Goal: Task Accomplishment & Management: Use online tool/utility

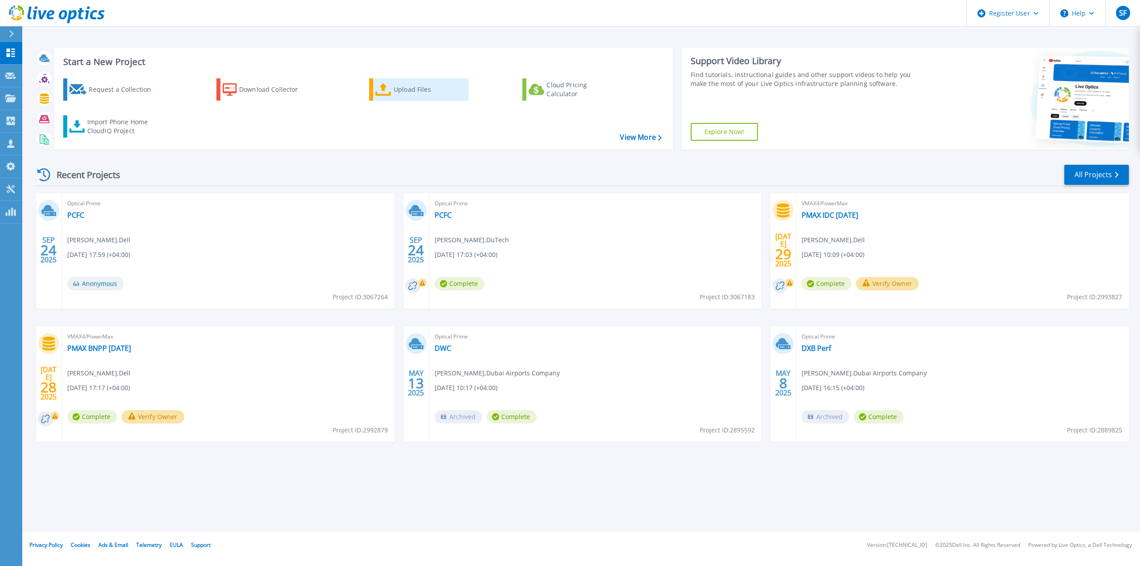
click at [392, 91] on link "Upload Files" at bounding box center [418, 89] width 99 height 22
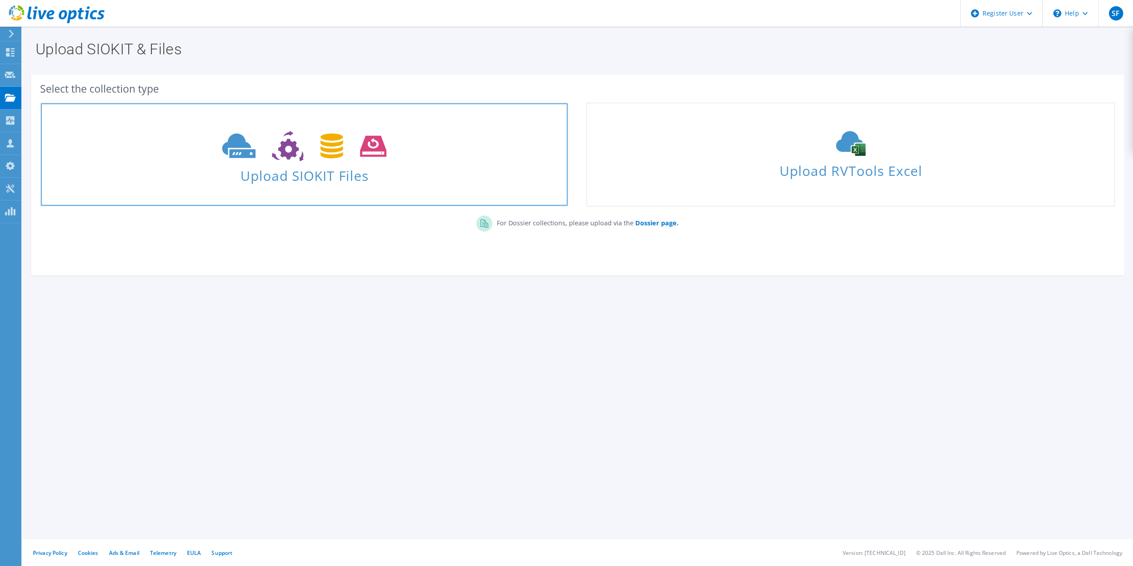
click at [362, 157] on icon at bounding box center [304, 146] width 164 height 31
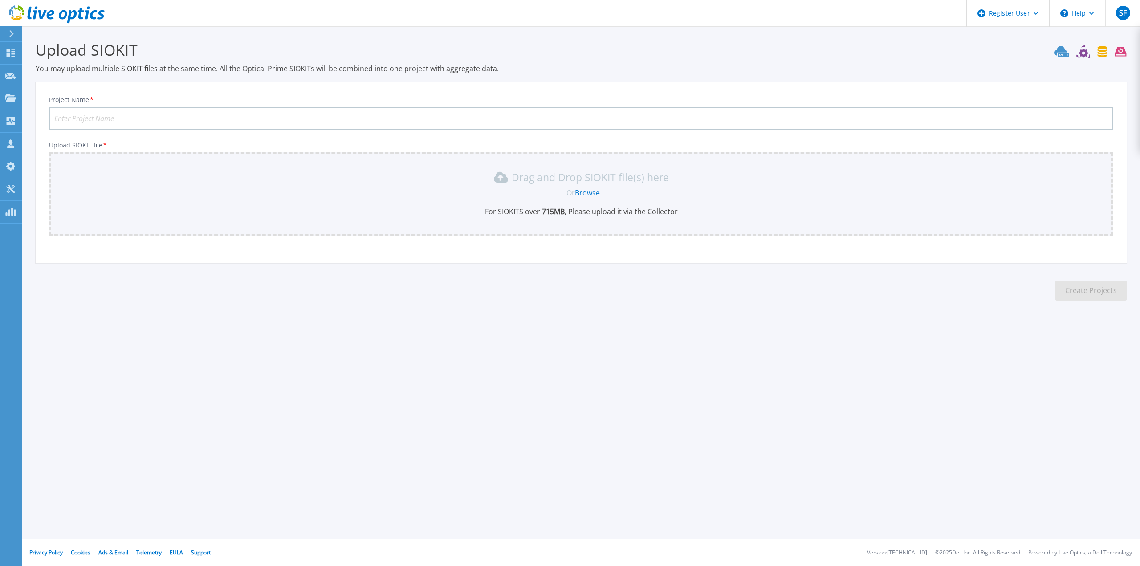
click at [594, 262] on div "Project Name * Upload SIOKIT file * Drag and Drop SIOKIT file(s) here Or Browse…" at bounding box center [581, 175] width 1091 height 175
click at [591, 191] on link "Browse" at bounding box center [587, 193] width 25 height 10
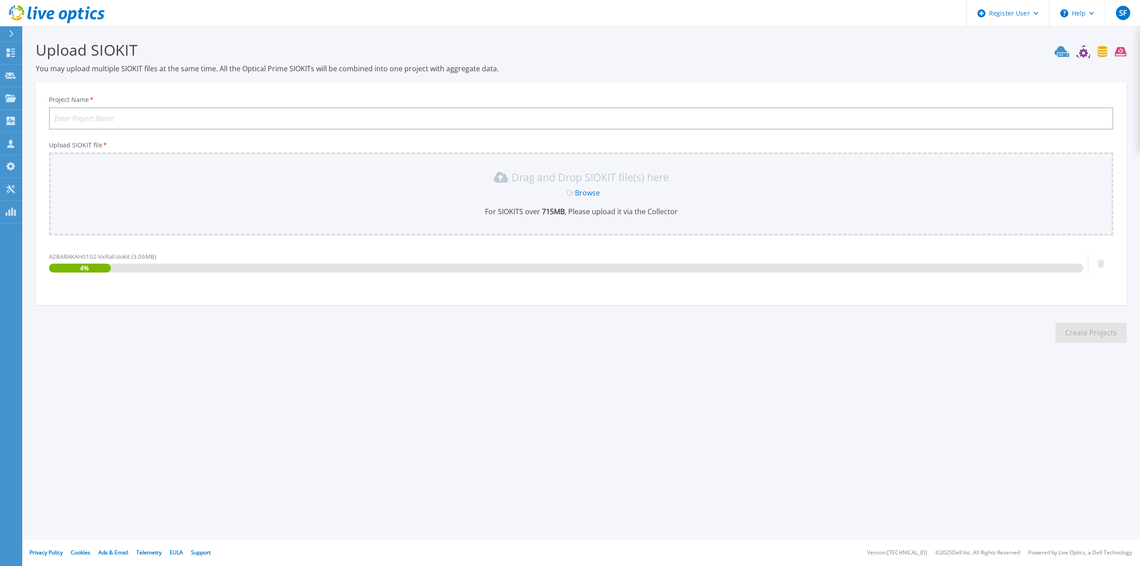
drag, startPoint x: 118, startPoint y: 107, endPoint x: 113, endPoint y: 113, distance: 7.2
click at [118, 107] on input "Project Name *" at bounding box center [581, 118] width 1064 height 22
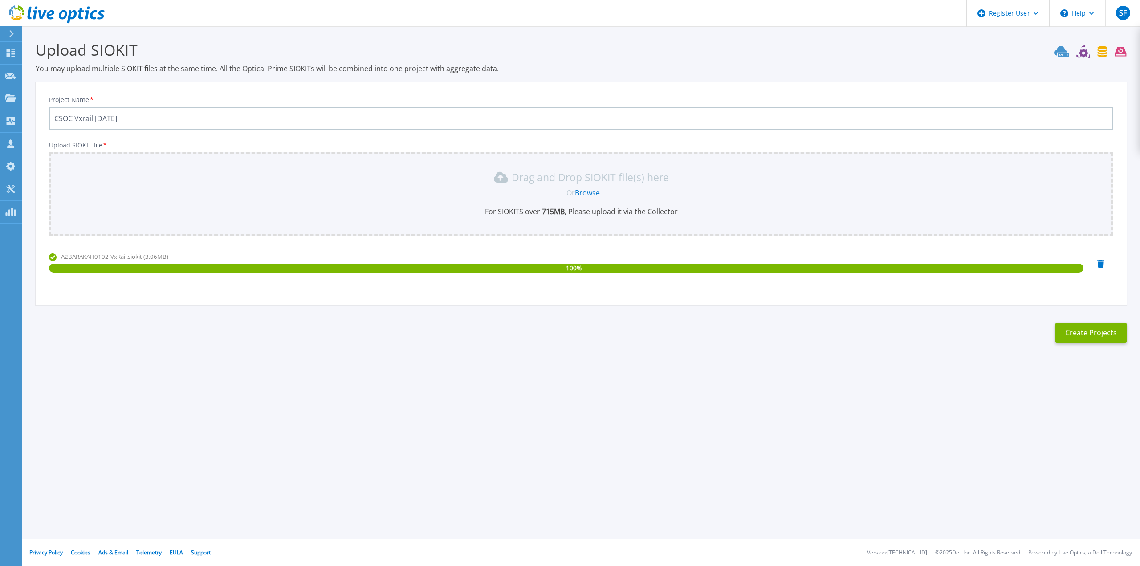
type input "CSOC Vxrail [DATE]"
click at [387, 319] on section "Upload SIOKIT You may upload multiple SIOKIT files at the same time. All the Op…" at bounding box center [580, 194] width 1117 height 337
click at [1090, 327] on button "Create Projects" at bounding box center [1090, 333] width 71 height 20
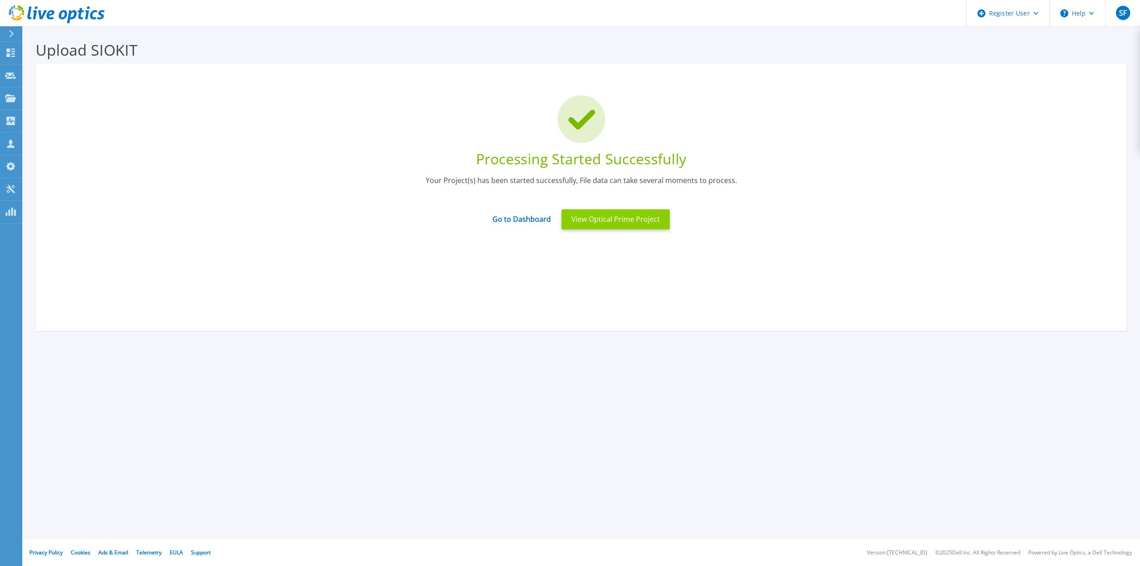
click at [592, 223] on button "View Optical Prime Project" at bounding box center [615, 219] width 108 height 20
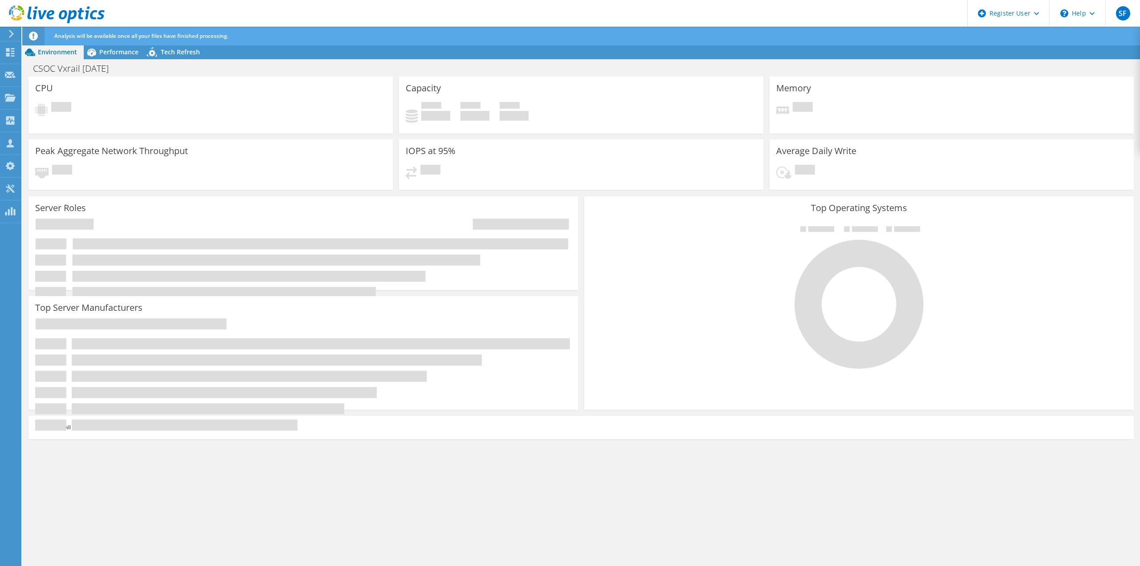
radio input "true"
radio input "false"
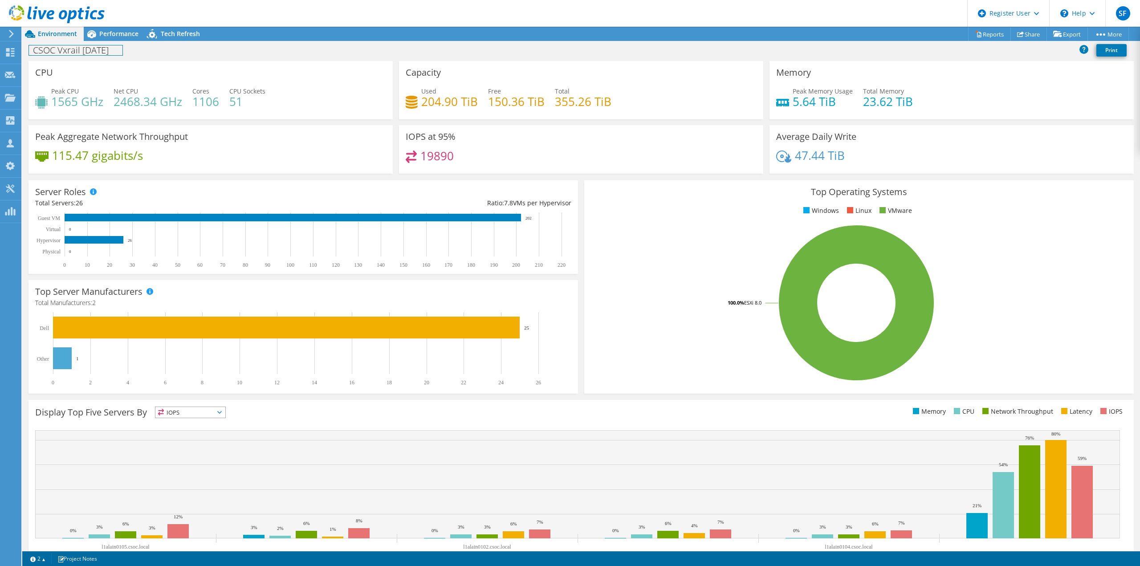
click at [121, 42] on div "CSOC Vxrail [DATE] Print" at bounding box center [580, 50] width 1117 height 16
click at [120, 39] on div "Performance" at bounding box center [114, 34] width 61 height 14
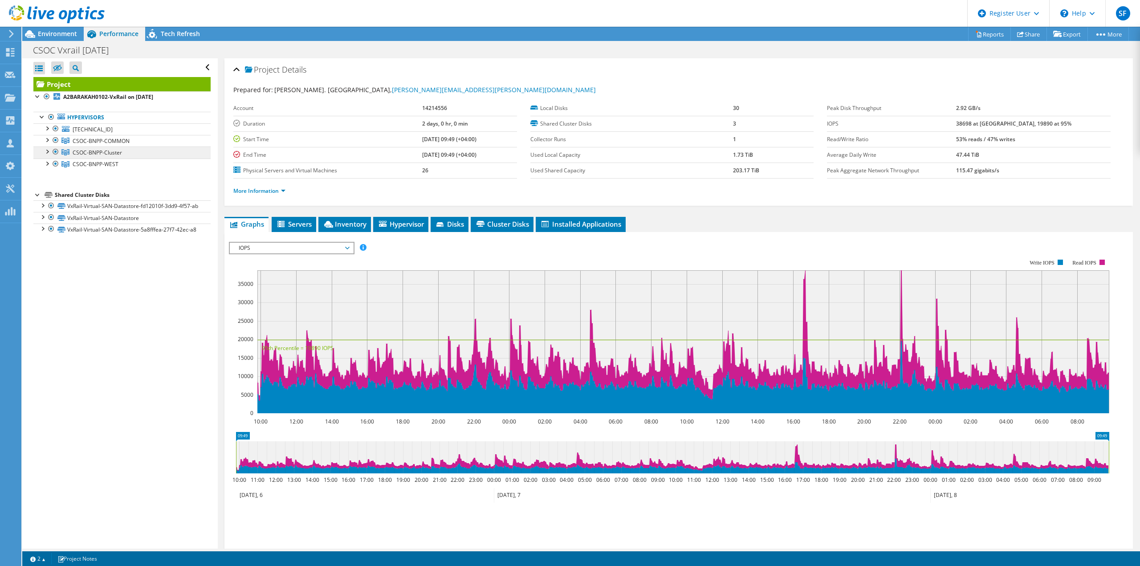
click at [103, 147] on link "CSOC-BNPP-Cluster" at bounding box center [121, 152] width 177 height 12
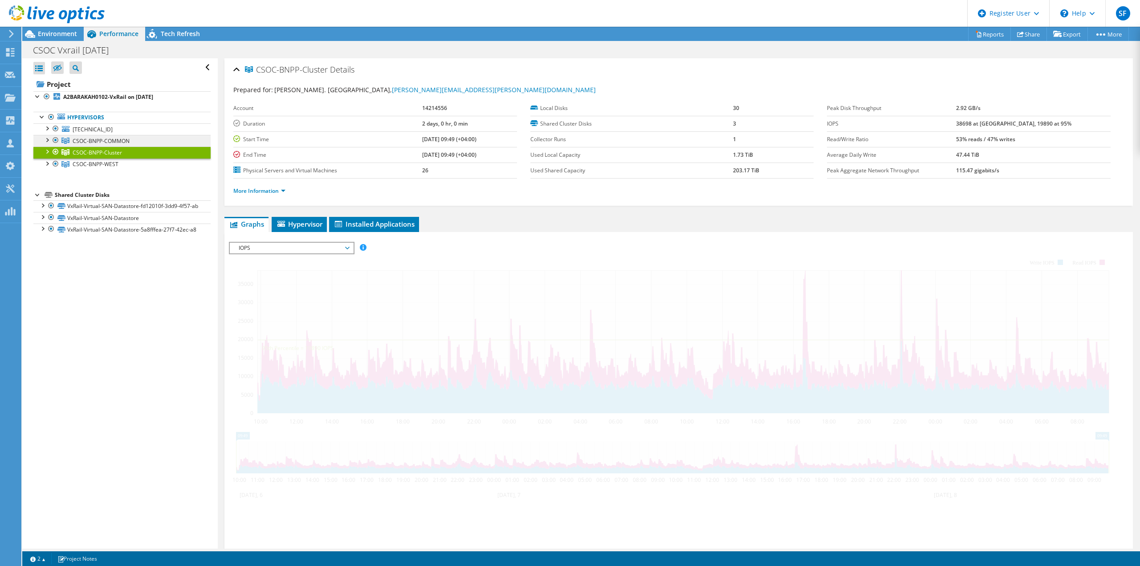
click at [100, 142] on span "CSOC-BNPP-COMMON" at bounding box center [101, 141] width 57 height 8
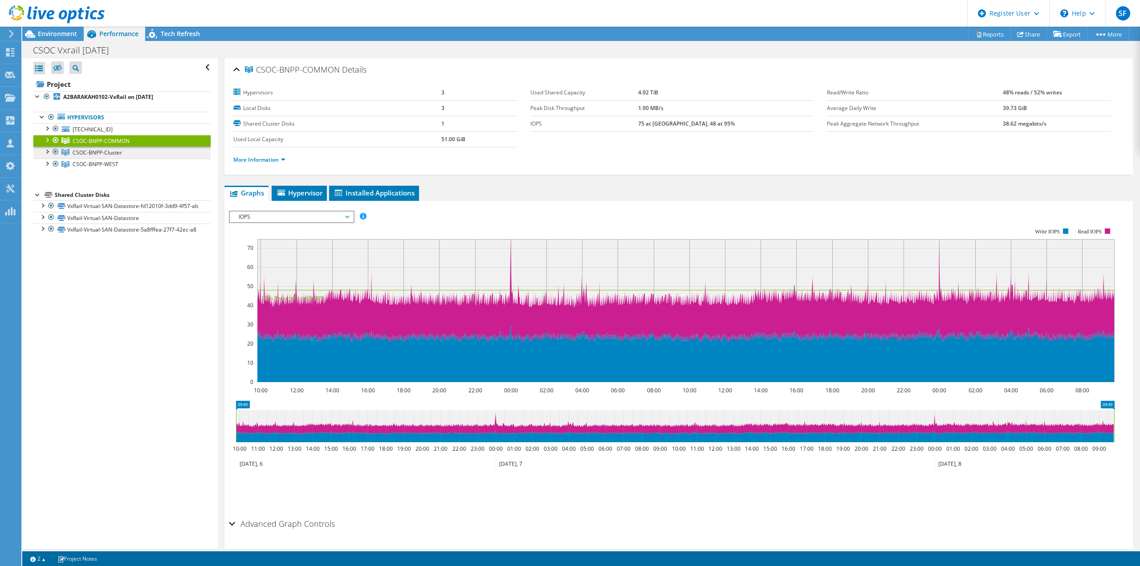
click at [92, 151] on span "CSOC-BNPP-Cluster" at bounding box center [97, 153] width 49 height 8
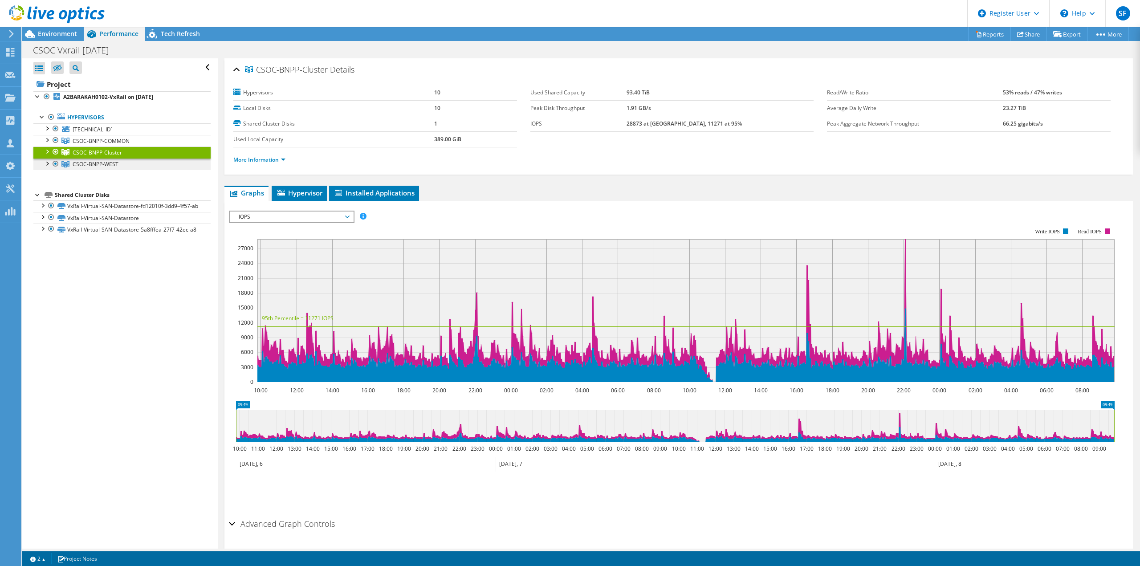
click at [91, 167] on span "CSOC-BNPP-WEST" at bounding box center [96, 164] width 46 height 8
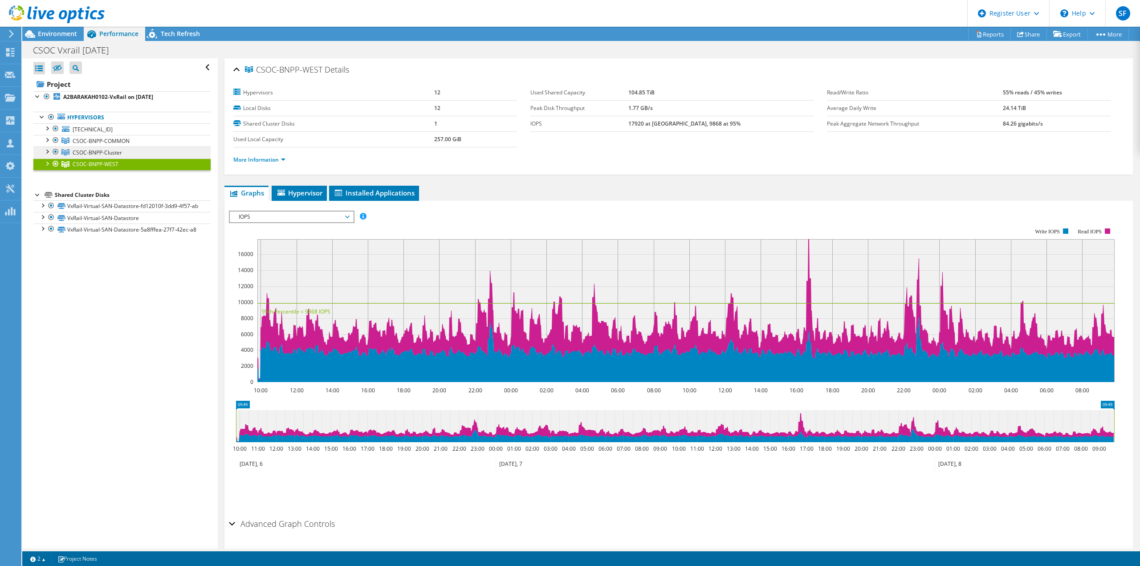
click at [93, 156] on span "CSOC-BNPP-Cluster" at bounding box center [97, 153] width 49 height 8
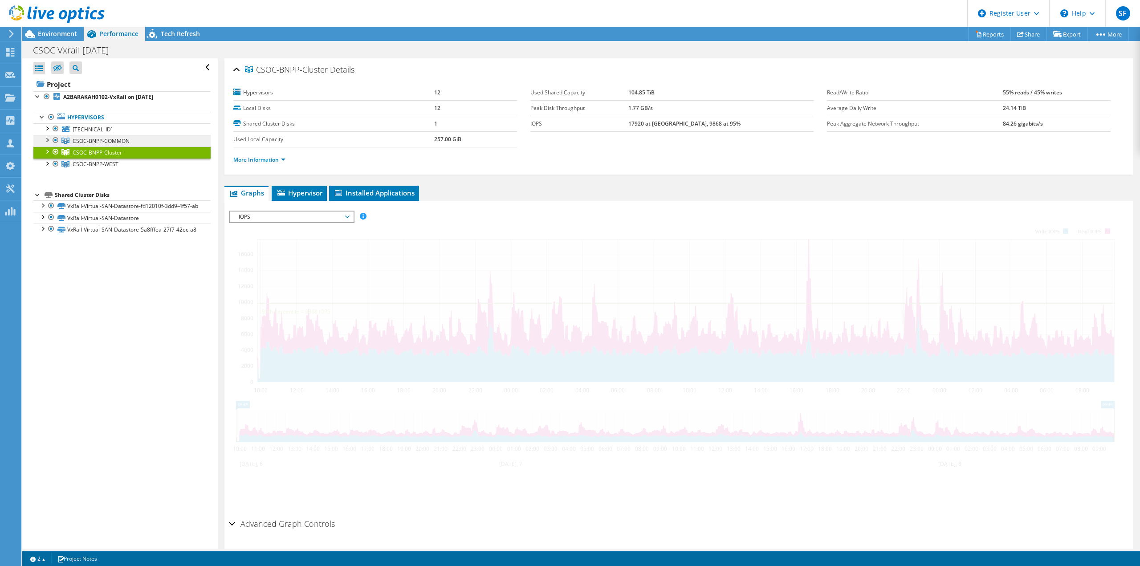
click at [100, 143] on span "CSOC-BNPP-COMMON" at bounding box center [101, 141] width 57 height 8
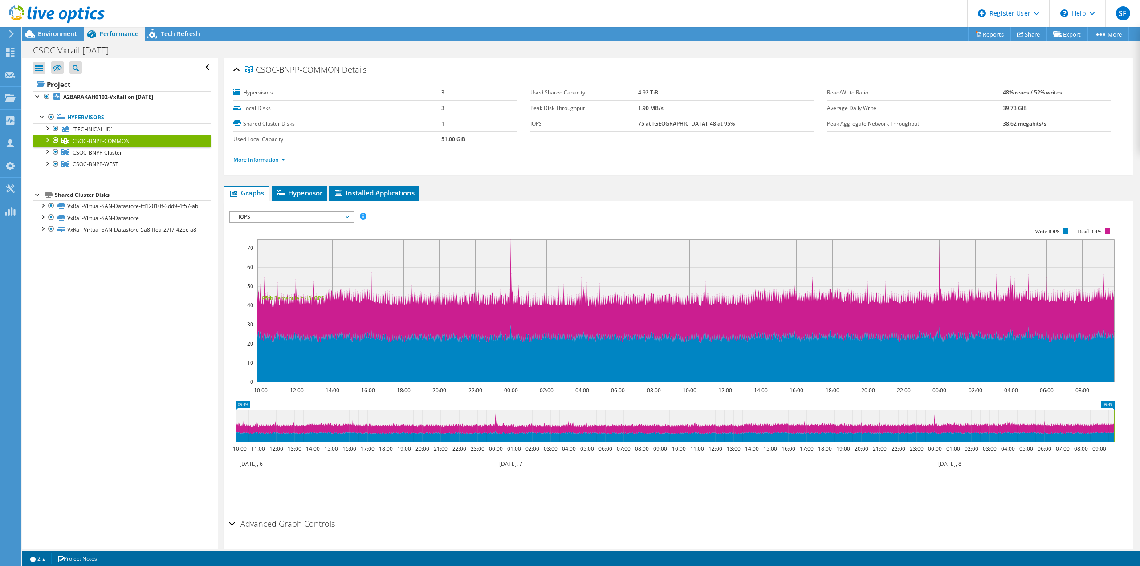
drag, startPoint x: 685, startPoint y: 127, endPoint x: 752, endPoint y: 122, distance: 67.4
click at [752, 122] on tr "IOPS 75 at Peak, 48 at 95%" at bounding box center [672, 124] width 284 height 16
click at [749, 124] on td "75 at Peak, 48 at 95%" at bounding box center [726, 124] width 176 height 16
click at [604, 159] on ul "More Information" at bounding box center [678, 159] width 890 height 12
click at [120, 157] on link "CSOC-BNPP-Cluster" at bounding box center [121, 152] width 177 height 12
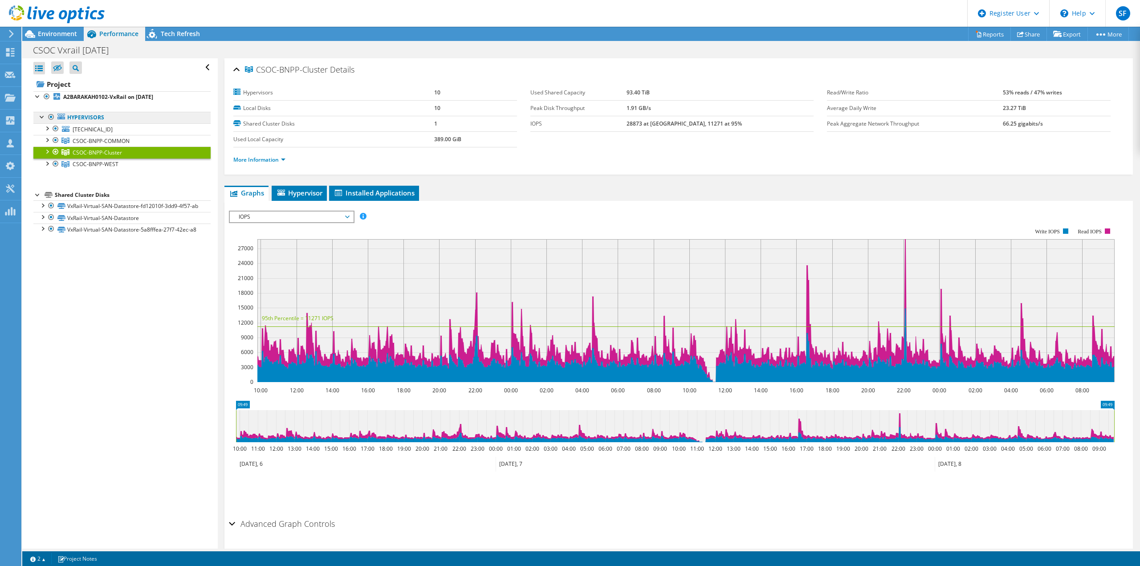
click at [102, 113] on link "Hypervisors" at bounding box center [121, 118] width 177 height 12
click at [103, 102] on link "A2BARAKAH0102-VxRail on [DATE]" at bounding box center [121, 97] width 177 height 12
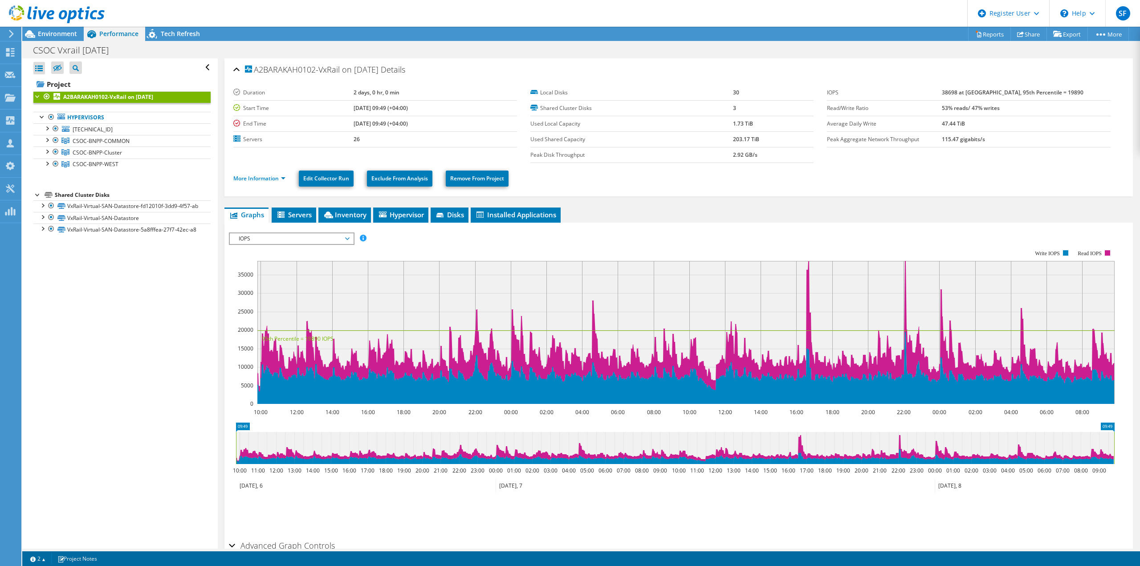
drag, startPoint x: 411, startPoint y: 94, endPoint x: 319, endPoint y: 95, distance: 91.7
click at [310, 95] on tr "Duration 2 days, 0 hr, 0 min" at bounding box center [375, 93] width 284 height 16
click at [354, 106] on b "[DATE] 09:49 (+04:00)" at bounding box center [381, 108] width 54 height 8
drag, startPoint x: 341, startPoint y: 107, endPoint x: 414, endPoint y: 128, distance: 75.7
click at [414, 130] on tbody "Duration 2 days, 0 hr, 0 min Start Time 10/06/2025, 09:49 (+04:00) End Time 10/…" at bounding box center [375, 116] width 284 height 62
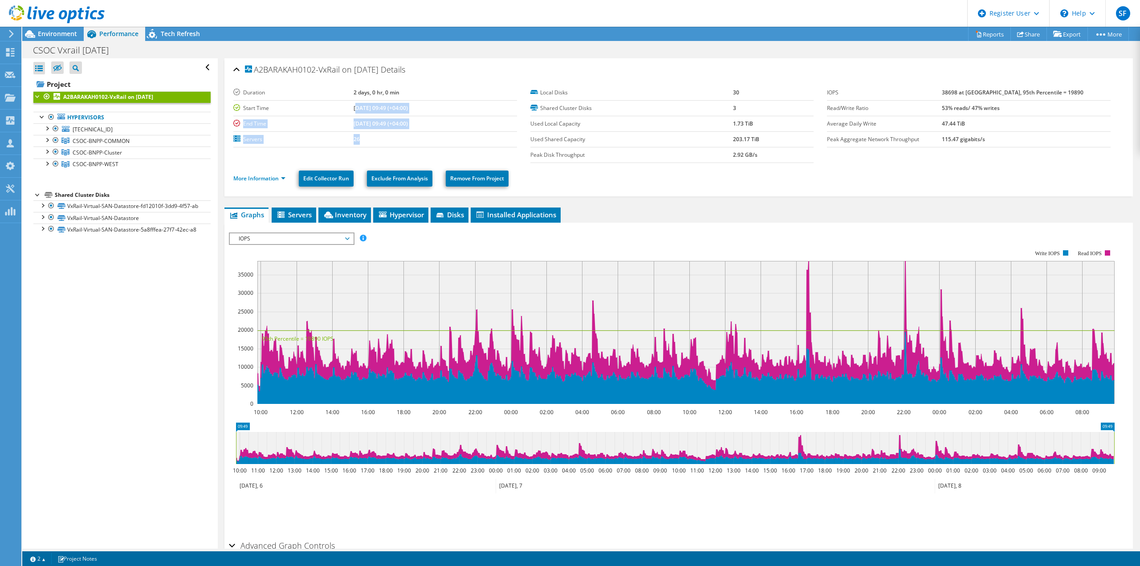
click at [414, 128] on td "[DATE] 09:49 (+04:00)" at bounding box center [435, 124] width 163 height 16
click at [121, 166] on link "CSOC-BNPP-WEST" at bounding box center [121, 164] width 177 height 12
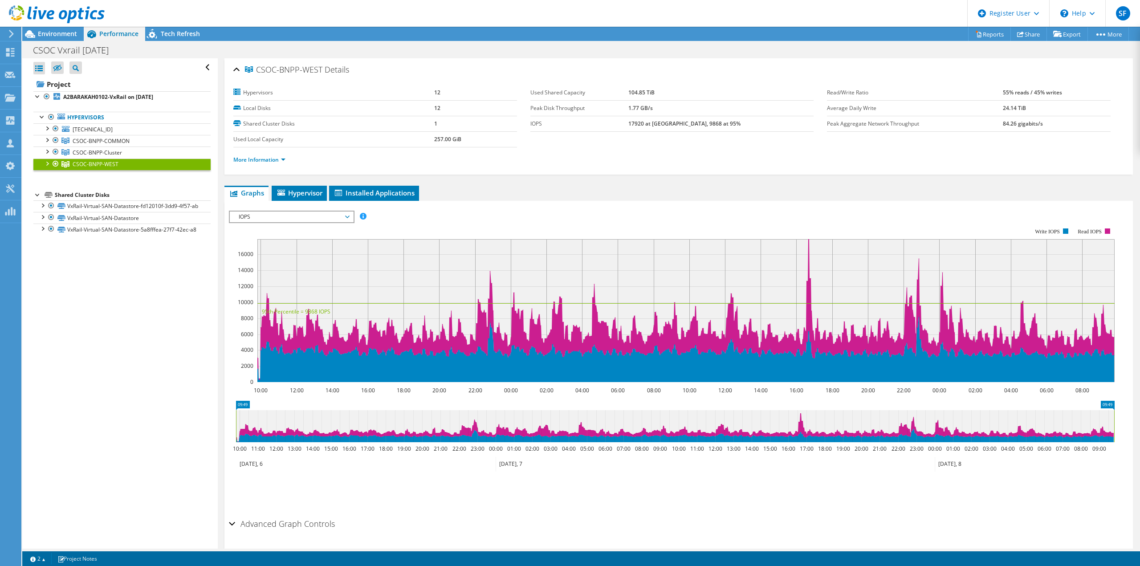
click at [48, 163] on div at bounding box center [46, 162] width 9 height 9
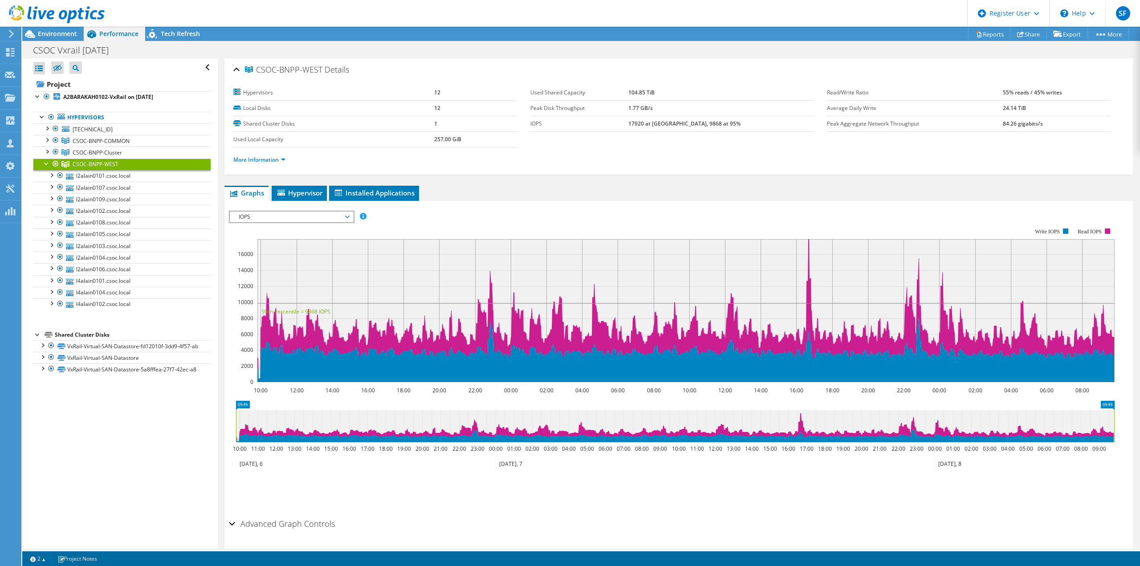
click at [48, 163] on div at bounding box center [46, 162] width 9 height 9
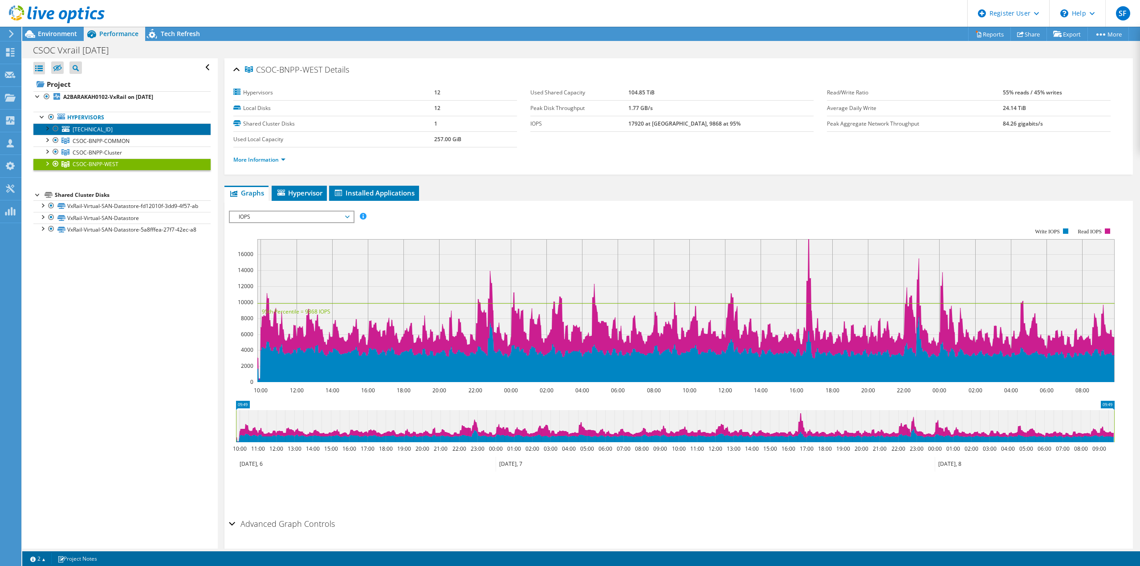
click at [70, 131] on link "[TECHNICAL_ID]" at bounding box center [121, 129] width 177 height 12
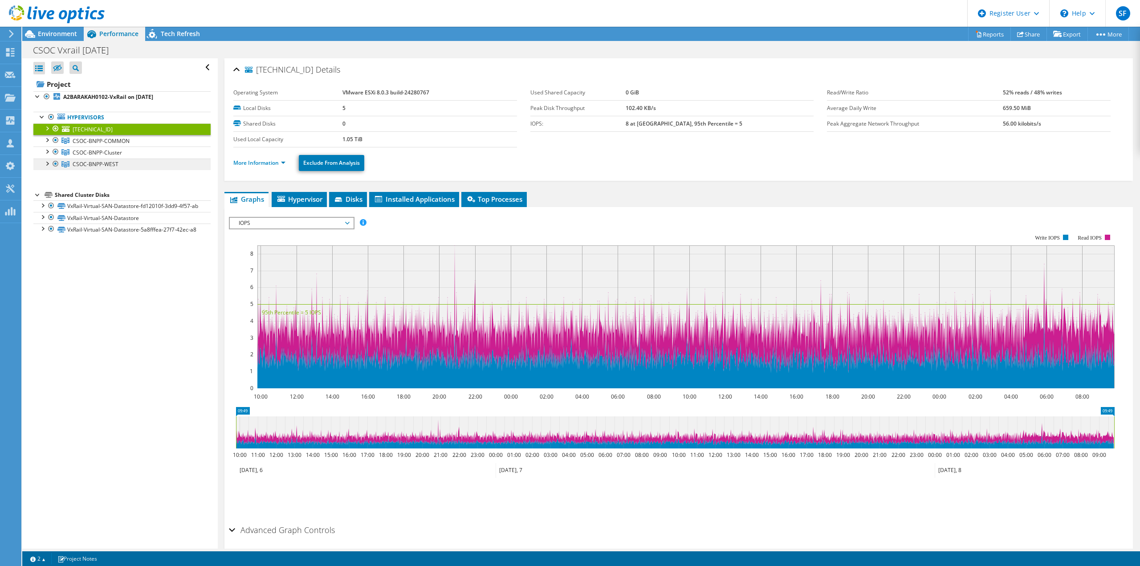
click at [106, 160] on link "CSOC-BNPP-WEST" at bounding box center [121, 164] width 177 height 12
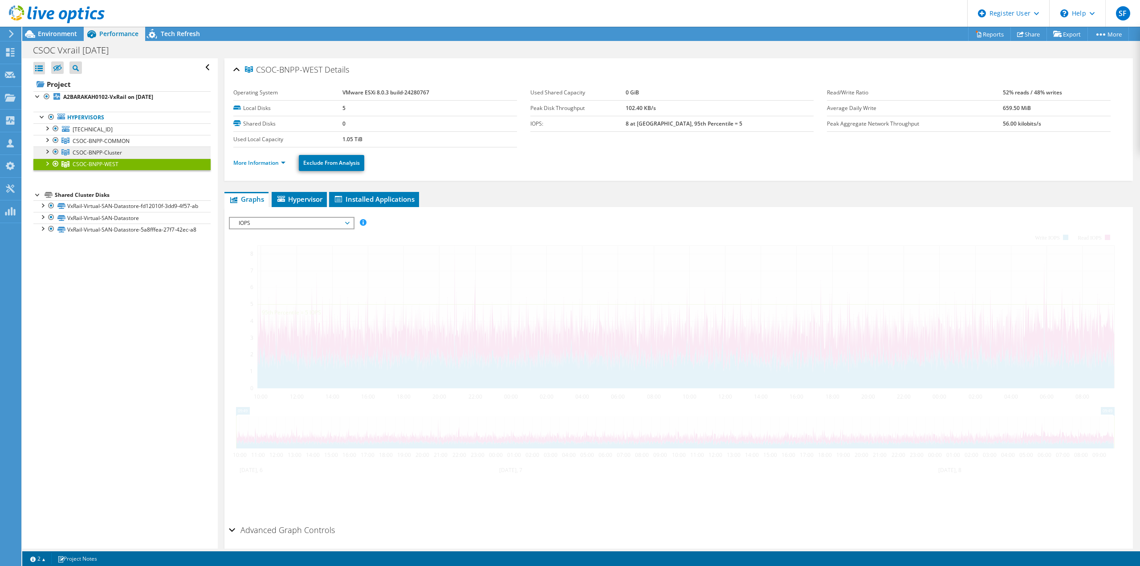
click at [101, 154] on span "CSOC-BNPP-Cluster" at bounding box center [97, 153] width 49 height 8
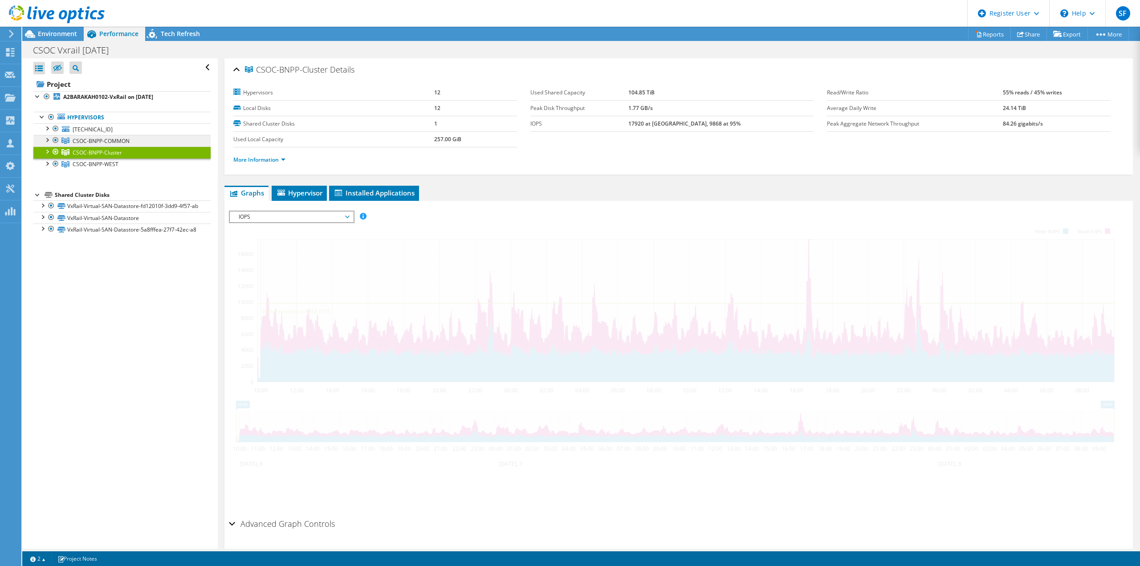
click at [96, 143] on span "CSOC-BNPP-COMMON" at bounding box center [101, 141] width 57 height 8
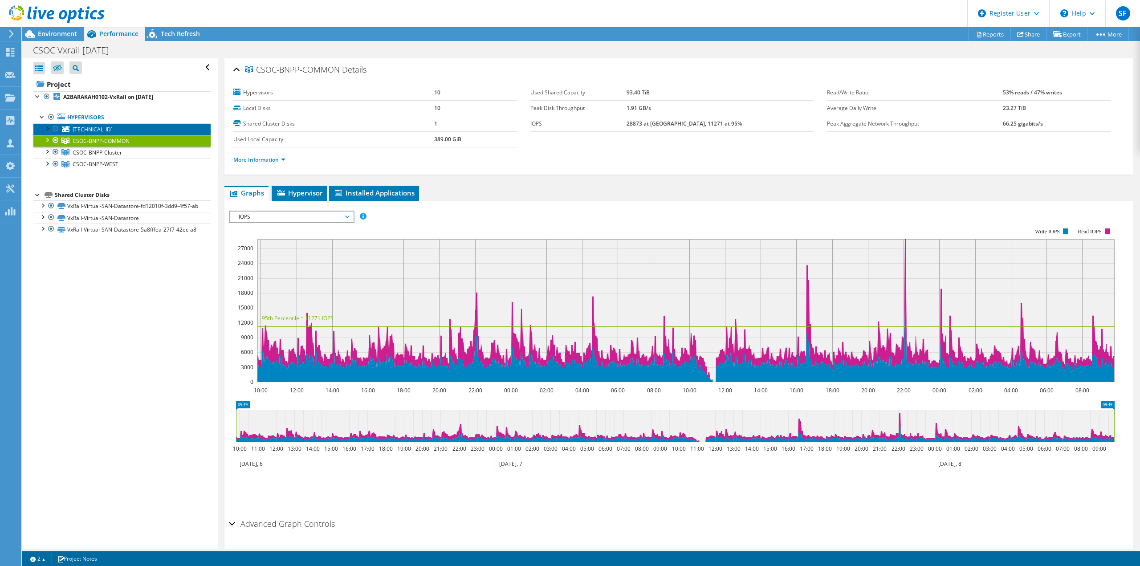
click at [96, 133] on link "[TECHNICAL_ID]" at bounding box center [121, 129] width 177 height 12
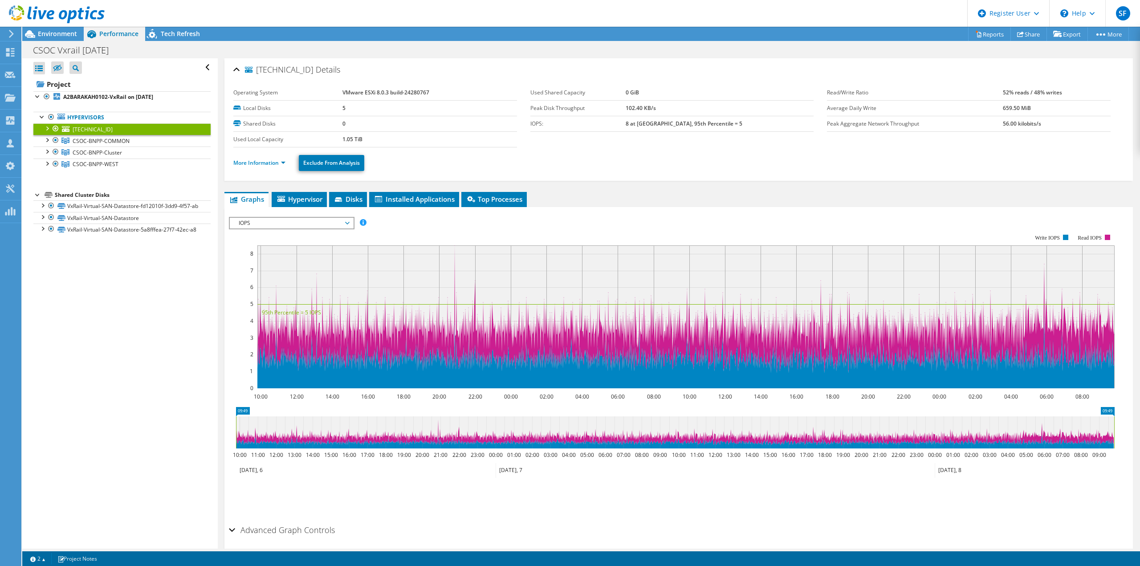
click at [272, 167] on li "More Information" at bounding box center [261, 163] width 57 height 10
click at [281, 161] on link "More Information" at bounding box center [259, 163] width 52 height 8
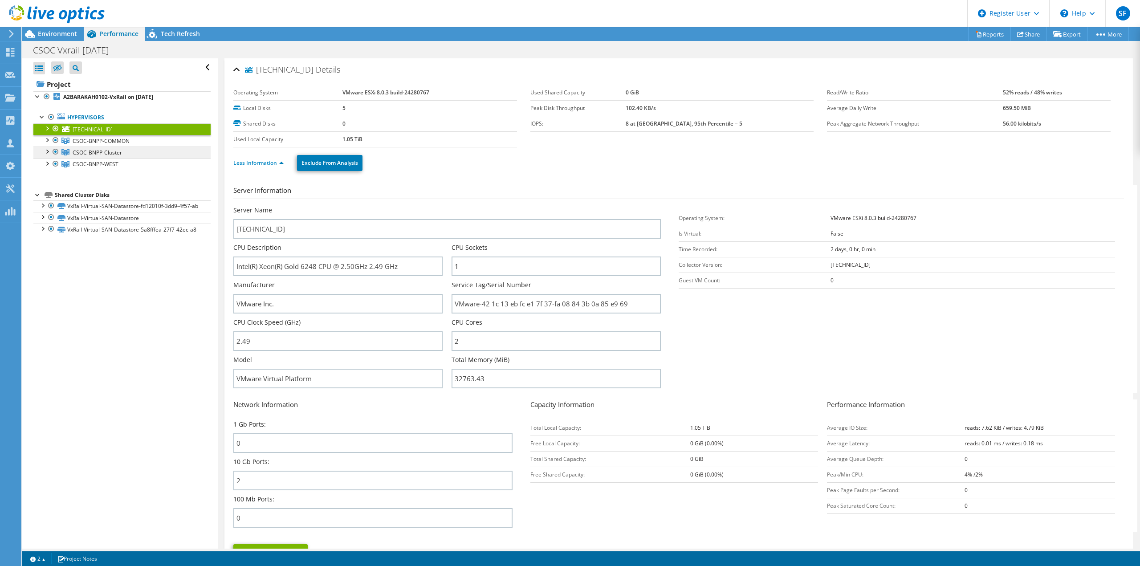
click at [118, 146] on link "CSOC-BNPP-Cluster" at bounding box center [121, 152] width 177 height 12
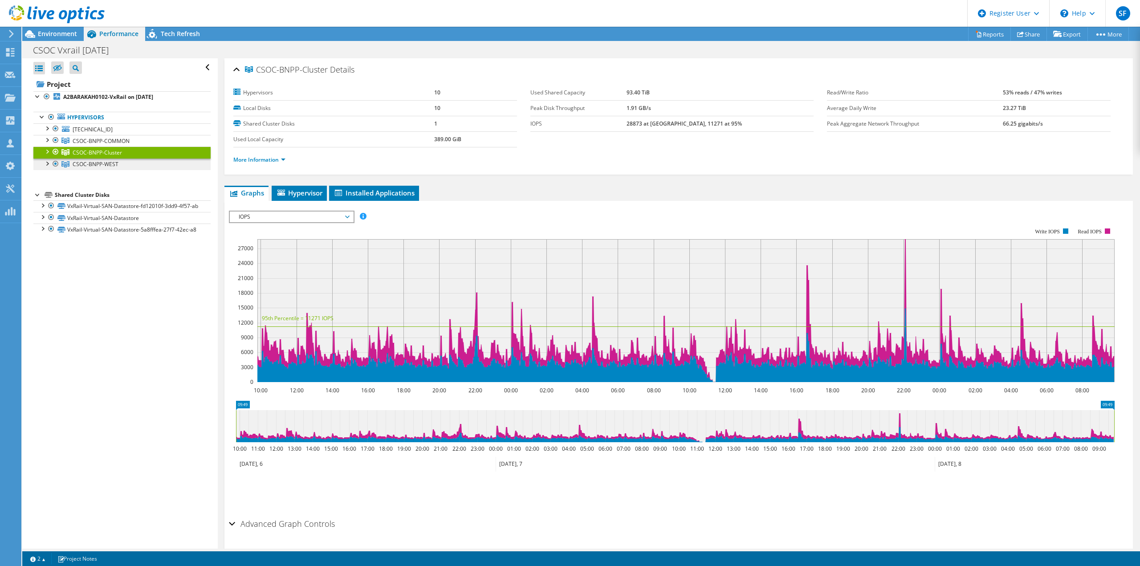
click at [106, 163] on span "CSOC-BNPP-WEST" at bounding box center [96, 164] width 46 height 8
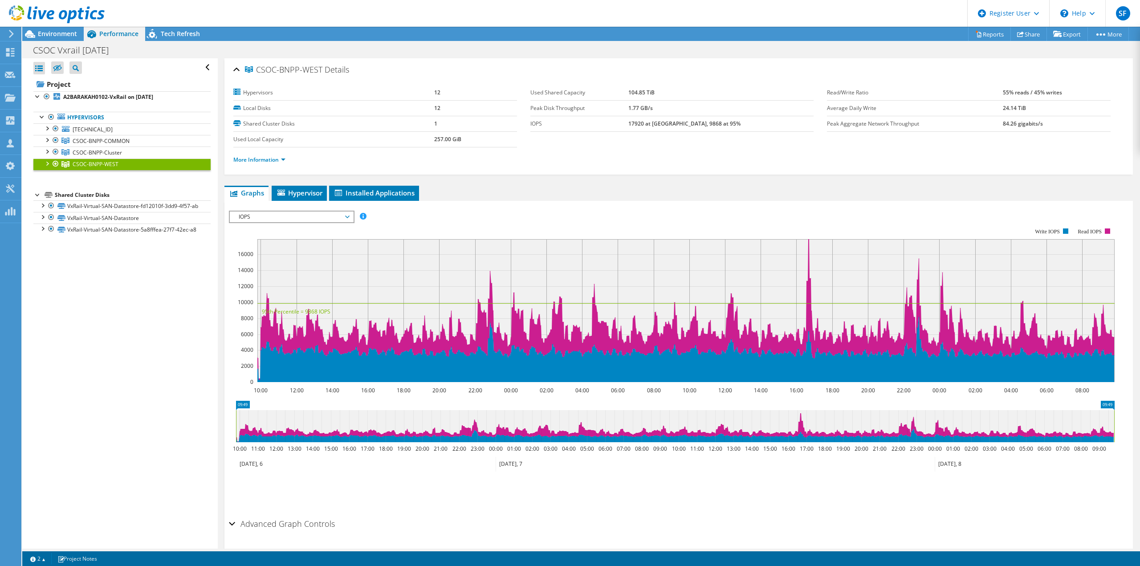
click at [277, 155] on li "More Information" at bounding box center [261, 160] width 57 height 10
click at [282, 158] on link "More Information" at bounding box center [259, 160] width 52 height 8
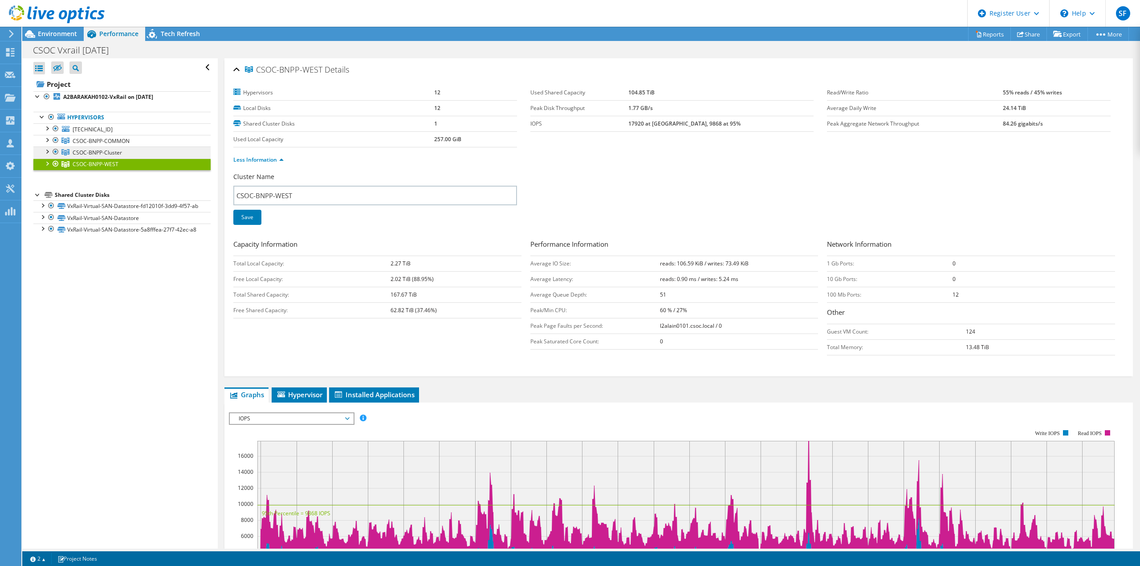
click at [119, 153] on span "CSOC-BNPP-Cluster" at bounding box center [97, 153] width 49 height 8
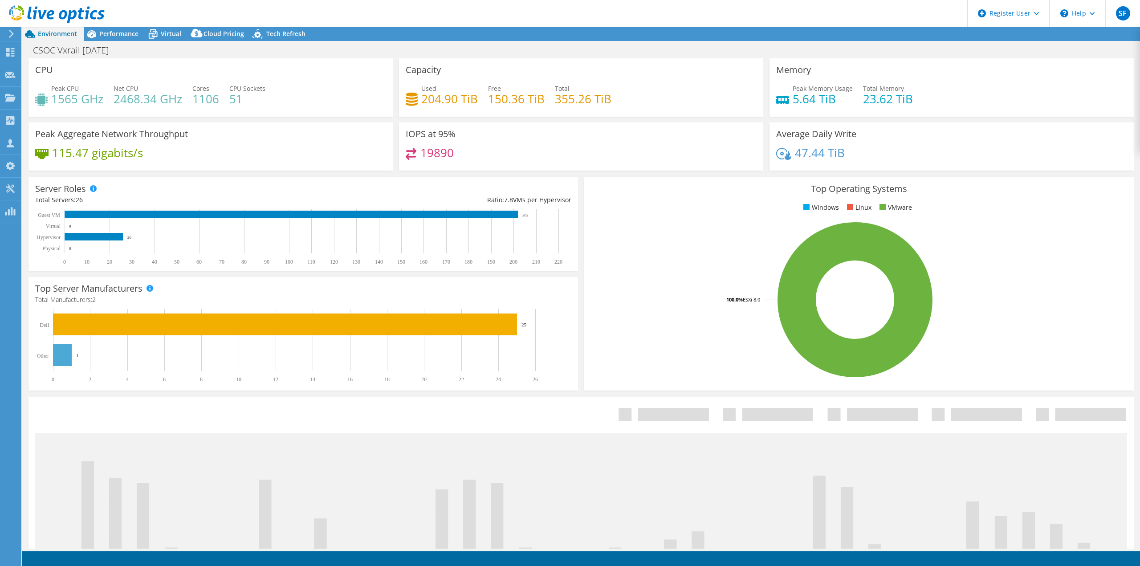
select select "USD"
